Goal: Task Accomplishment & Management: Use online tool/utility

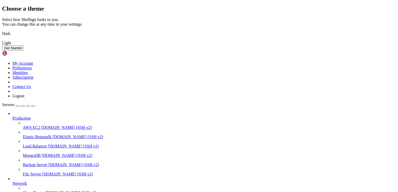
click at [2, 40] on img at bounding box center [2, 40] width 0 height 0
click at [24, 51] on button "Get Started" at bounding box center [13, 47] width 22 height 5
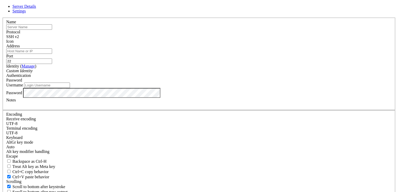
click at [52, 30] on input "text" at bounding box center [29, 26] width 46 height 5
type input "Gro"
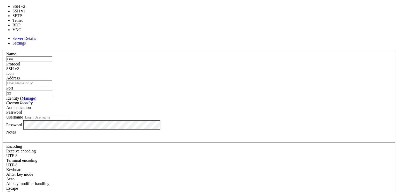
click at [229, 67] on div "SSH v2" at bounding box center [198, 69] width 385 height 5
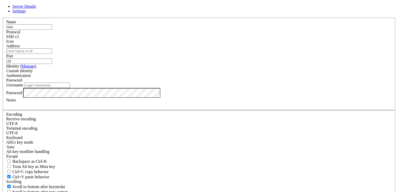
click at [229, 39] on div "SSH v2" at bounding box center [198, 36] width 385 height 5
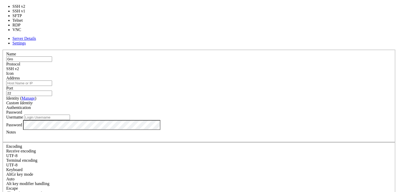
click at [229, 67] on div "SSH v2" at bounding box center [198, 69] width 385 height 5
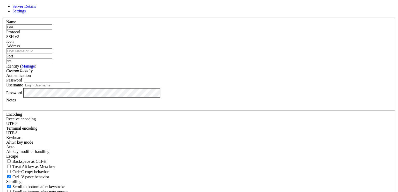
click at [6, 44] on span at bounding box center [6, 44] width 0 height 0
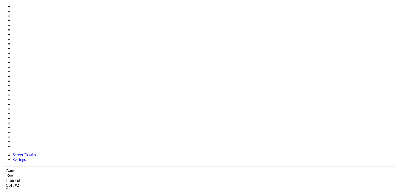
click at [6, 192] on span at bounding box center [6, 192] width 0 height 0
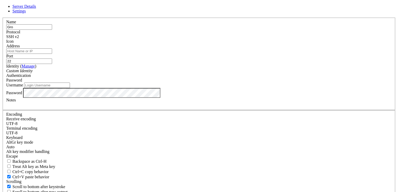
click at [52, 54] on input "Address" at bounding box center [29, 50] width 46 height 5
type input "[TECHNICAL_ID]"
click at [160, 73] on div "Custom Identity" at bounding box center [198, 71] width 385 height 5
click at [22, 82] on span "Password" at bounding box center [14, 80] width 16 height 4
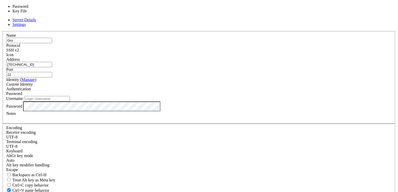
click at [22, 91] on span "Password" at bounding box center [14, 93] width 16 height 4
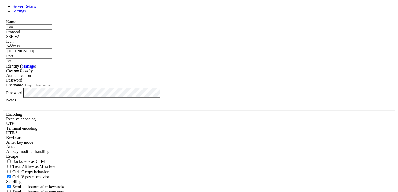
click at [70, 88] on input "Username" at bounding box center [47, 85] width 46 height 5
type input "root"
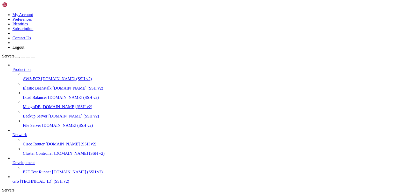
scroll to position [17, 0]
click at [19, 179] on span "Gro" at bounding box center [15, 181] width 6 height 4
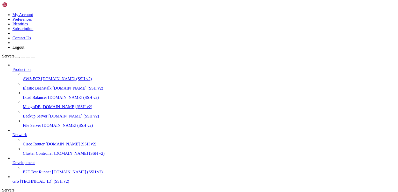
scroll to position [2, 1]
click at [2, 12] on icon at bounding box center [2, 12] width 0 height 0
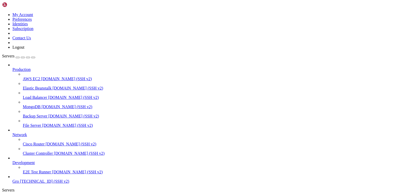
click at [19, 179] on span "Gro" at bounding box center [15, 181] width 6 height 4
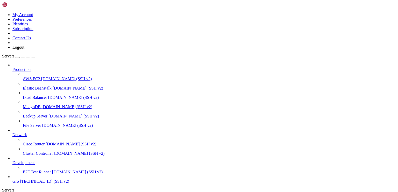
scroll to position [0, 0]
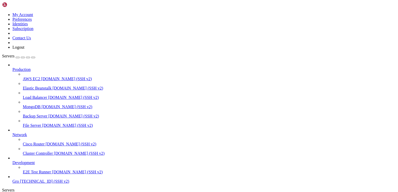
drag, startPoint x: 49, startPoint y: 333, endPoint x: 3, endPoint y: 295, distance: 60.1
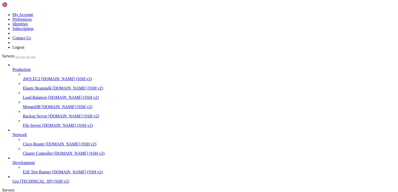
drag, startPoint x: 52, startPoint y: 430, endPoint x: 5, endPoint y: 321, distance: 118.0
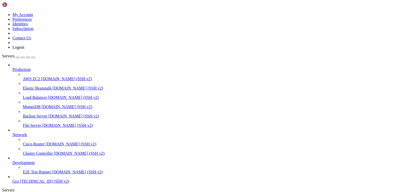
drag, startPoint x: 47, startPoint y: 428, endPoint x: 5, endPoint y: 320, distance: 115.9
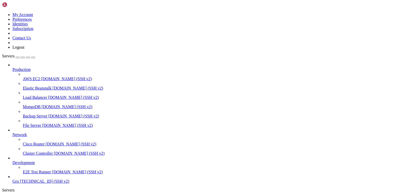
scroll to position [13, 0]
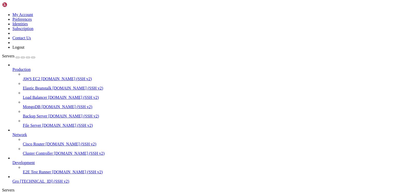
scroll to position [48, 0]
click at [45, 123] on span "[DOMAIN_NAME] (SSH v2)" at bounding box center [67, 125] width 51 height 4
click at [19, 179] on span "Gro" at bounding box center [15, 181] width 6 height 4
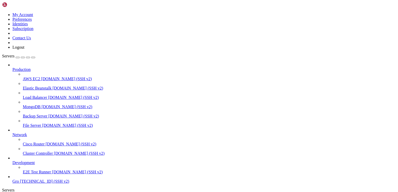
scroll to position [0, 0]
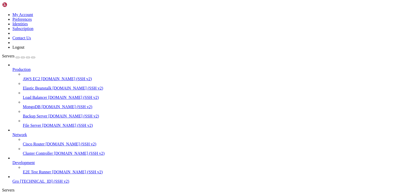
type input "/root/Marzban/app/dashboard"
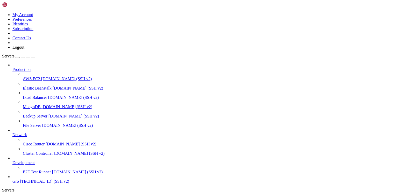
drag, startPoint x: 346, startPoint y: 57, endPoint x: 222, endPoint y: 67, distance: 124.7
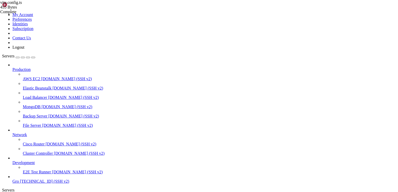
type textarea "svgr(),"
click at [12, 67] on icon at bounding box center [12, 67] width 0 height 0
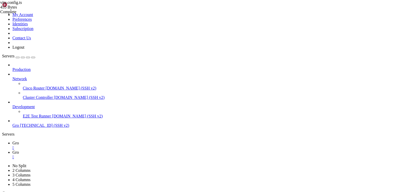
click at [12, 77] on icon at bounding box center [12, 77] width 0 height 0
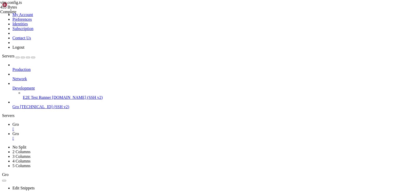
click at [35, 86] on span "Development" at bounding box center [23, 88] width 22 height 4
click at [59, 81] on div at bounding box center [203, 83] width 383 height 5
click at [12, 86] on icon at bounding box center [12, 86] width 0 height 0
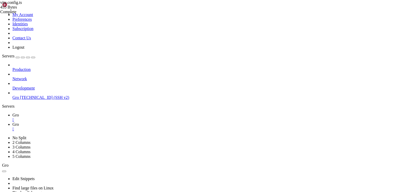
click at [19, 95] on span "Gro" at bounding box center [15, 97] width 6 height 4
click at [332, 95] on div "vite.config.ts 455 Bytes Complete" at bounding box center [199, 96] width 398 height 192
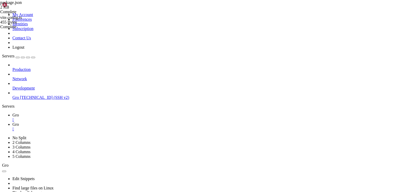
scroll to position [50, 0]
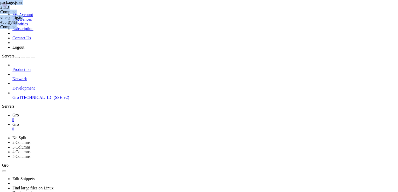
type input "/root/Marzban/app/dashboard"
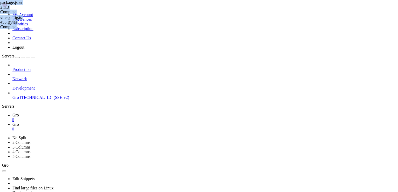
type textarea "gray: {"
type input "statics"
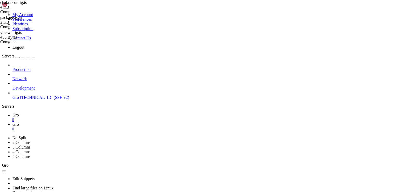
type textarea "baseStyle: {"
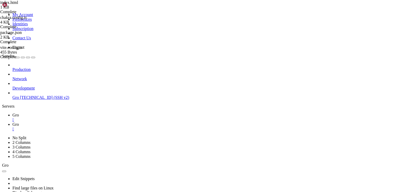
type textarea "<link"
type input "statics"
click at [72, 113] on link "Gro " at bounding box center [203, 117] width 383 height 9
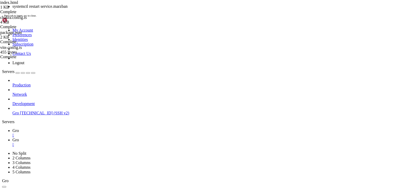
scroll to position [84, 0]
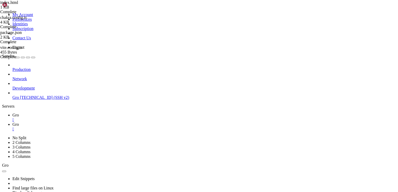
drag, startPoint x: 20, startPoint y: 271, endPoint x: 13, endPoint y: 225, distance: 46.6
drag, startPoint x: 18, startPoint y: 325, endPoint x: 67, endPoint y: 276, distance: 68.5
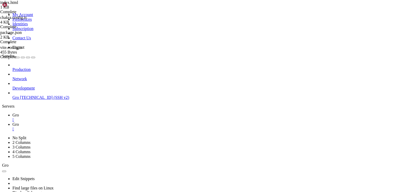
drag, startPoint x: 19, startPoint y: 305, endPoint x: 8, endPoint y: 262, distance: 45.1
drag, startPoint x: 18, startPoint y: 333, endPoint x: 11, endPoint y: 287, distance: 46.7
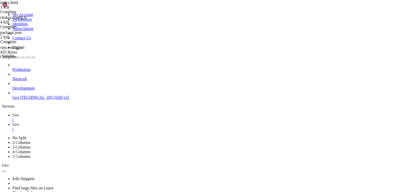
scroll to position [203, 0]
drag, startPoint x: 26, startPoint y: 334, endPoint x: 9, endPoint y: 288, distance: 49.0
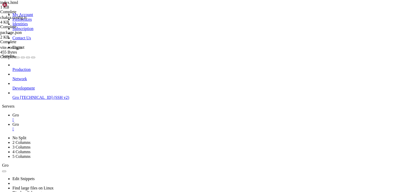
scroll to position [211, 0]
drag, startPoint x: 14, startPoint y: 286, endPoint x: 7, endPoint y: 245, distance: 41.3
drag, startPoint x: 29, startPoint y: 324, endPoint x: 0, endPoint y: 278, distance: 54.0
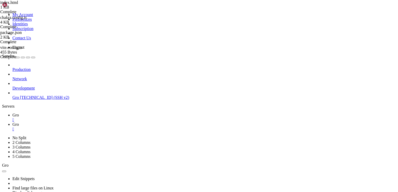
drag, startPoint x: 23, startPoint y: 350, endPoint x: 9, endPoint y: 293, distance: 58.2
drag, startPoint x: 24, startPoint y: 297, endPoint x: 11, endPoint y: 253, distance: 46.0
drag, startPoint x: 24, startPoint y: 325, endPoint x: 7, endPoint y: 280, distance: 48.1
drag, startPoint x: 21, startPoint y: 333, endPoint x: 8, endPoint y: 288, distance: 47.1
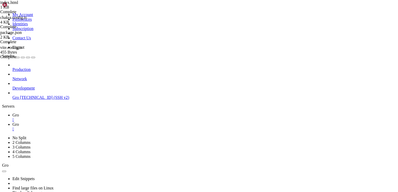
scroll to position [225, 0]
click at [19, 122] on span "Gro" at bounding box center [15, 124] width 6 height 4
drag, startPoint x: 152, startPoint y: 131, endPoint x: 204, endPoint y: 131, distance: 52.3
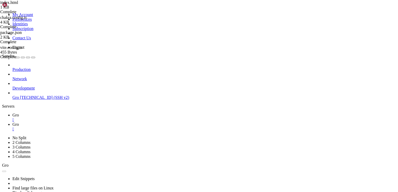
type textarea "href="/statics/favicon/safari-pinned-tab.svg""
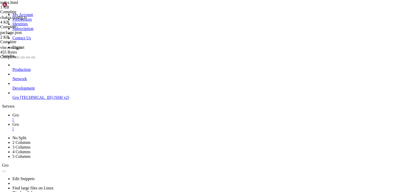
click at [19, 113] on span "Gro" at bounding box center [15, 115] width 6 height 4
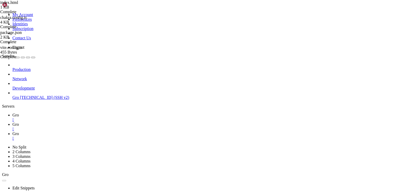
scroll to position [414, 0]
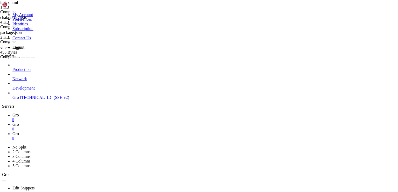
click at [325, 54] on div at bounding box center [199, 96] width 398 height 192
click at [52, 14] on div "marzban.conf 39 Bytes Failed" at bounding box center [26, 7] width 52 height 14
click at [0, 5] on icon at bounding box center [0, 2] width 0 height 4
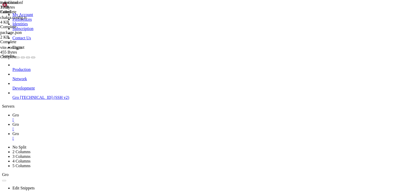
click at [0, 5] on icon at bounding box center [0, 2] width 0 height 4
click at [19, 113] on span "Gro" at bounding box center [15, 115] width 6 height 4
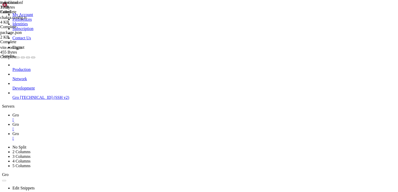
click at [12, 132] on icon at bounding box center [12, 134] width 0 height 4
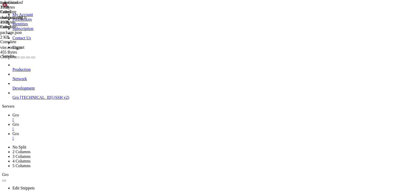
click at [19, 113] on span "Gro" at bounding box center [15, 115] width 6 height 4
click at [122, 132] on link "Gro " at bounding box center [203, 136] width 383 height 9
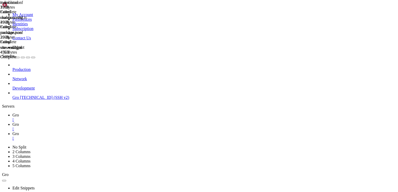
type input "/etc/nginx/sites-available"
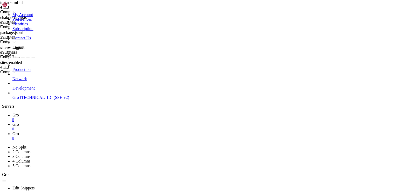
scroll to position [218, 0]
click at [19, 113] on span "Gro" at bounding box center [15, 115] width 6 height 4
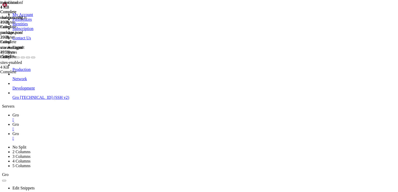
click at [19, 122] on span "Gro" at bounding box center [15, 124] width 6 height 4
click at [19, 132] on span "Gro" at bounding box center [15, 134] width 6 height 4
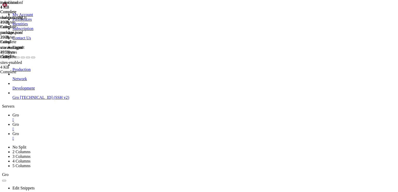
type input "/root/Marzban"
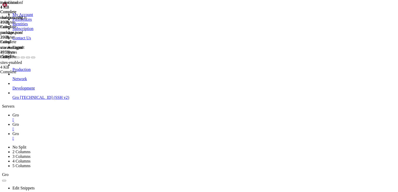
scroll to position [185, 0]
click at [331, 182] on div at bounding box center [199, 96] width 398 height 192
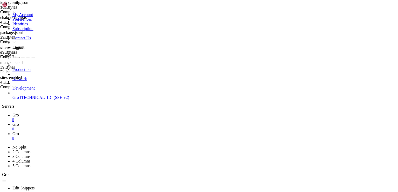
type textarea ""network": "tcp,udp""
